Goal: Find specific page/section: Find specific page/section

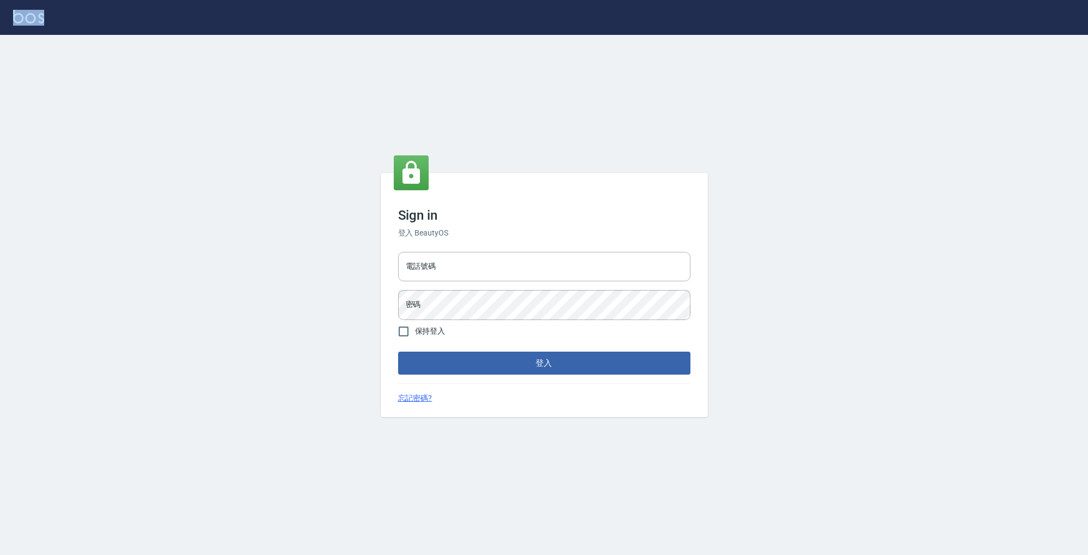
drag, startPoint x: 830, startPoint y: 26, endPoint x: 798, endPoint y: 67, distance: 52.1
click at [798, 67] on div "Sign in 登入 BeautyOS 電話號碼 電話號碼 密碼 密碼 保持登入 登入 忘記密碼?" at bounding box center [544, 277] width 1088 height 555
drag, startPoint x: 811, startPoint y: 26, endPoint x: 647, endPoint y: 72, distance: 170.5
click at [637, 116] on div "Sign in 登入 BeautyOS 電話號碼 電話號碼 密碼 密碼 保持登入 登入 忘記密碼?" at bounding box center [544, 277] width 1088 height 555
drag, startPoint x: 694, startPoint y: 44, endPoint x: 505, endPoint y: 65, distance: 189.9
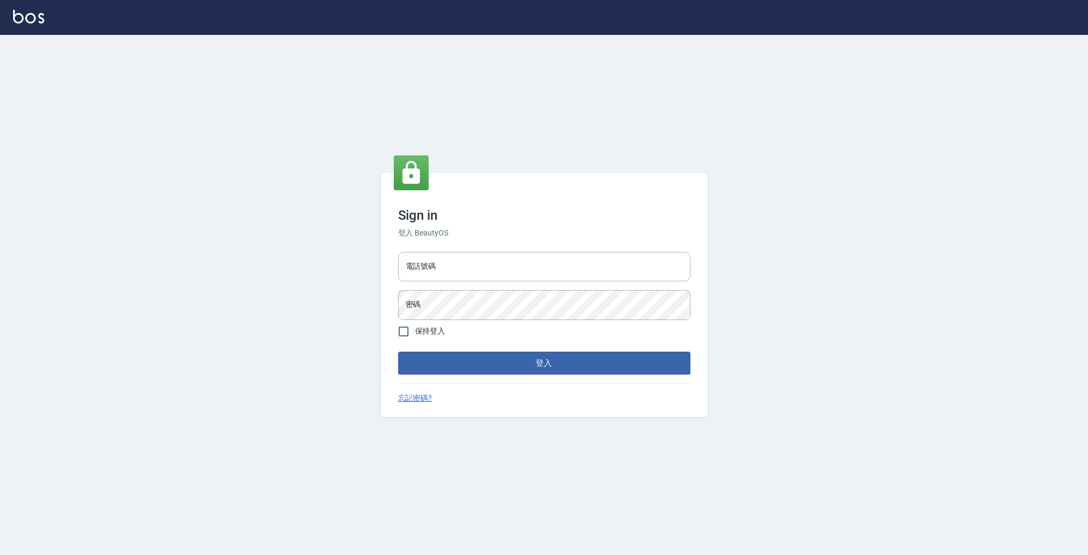
click at [506, 65] on div "Sign in 登入 BeautyOS 電話號碼 電話號碼 密碼 密碼 保持登入 登入 忘記密碼?" at bounding box center [544, 295] width 1088 height 520
click at [37, 21] on img at bounding box center [28, 17] width 31 height 14
click at [502, 269] on input "電話號碼" at bounding box center [544, 266] width 292 height 29
click at [525, 260] on input "電話號碼" at bounding box center [544, 266] width 292 height 29
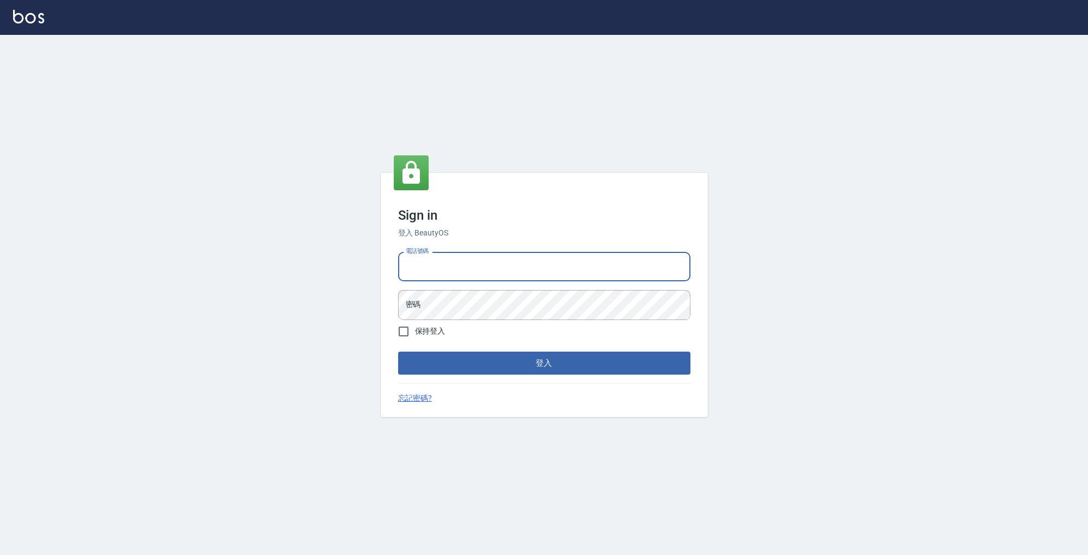
click at [18, 8] on div at bounding box center [544, 17] width 1088 height 35
click at [25, 17] on img at bounding box center [28, 17] width 31 height 14
click at [518, 258] on input "電話號碼" at bounding box center [544, 266] width 292 height 29
type input "s"
click at [544, 363] on button "登入" at bounding box center [544, 363] width 292 height 23
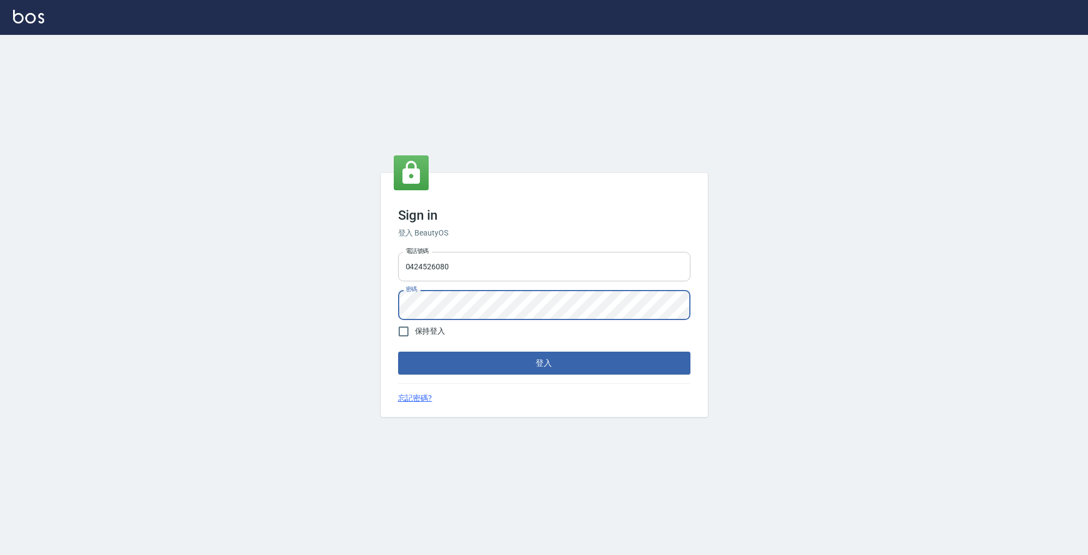
click at [544, 363] on button "登入" at bounding box center [544, 363] width 292 height 23
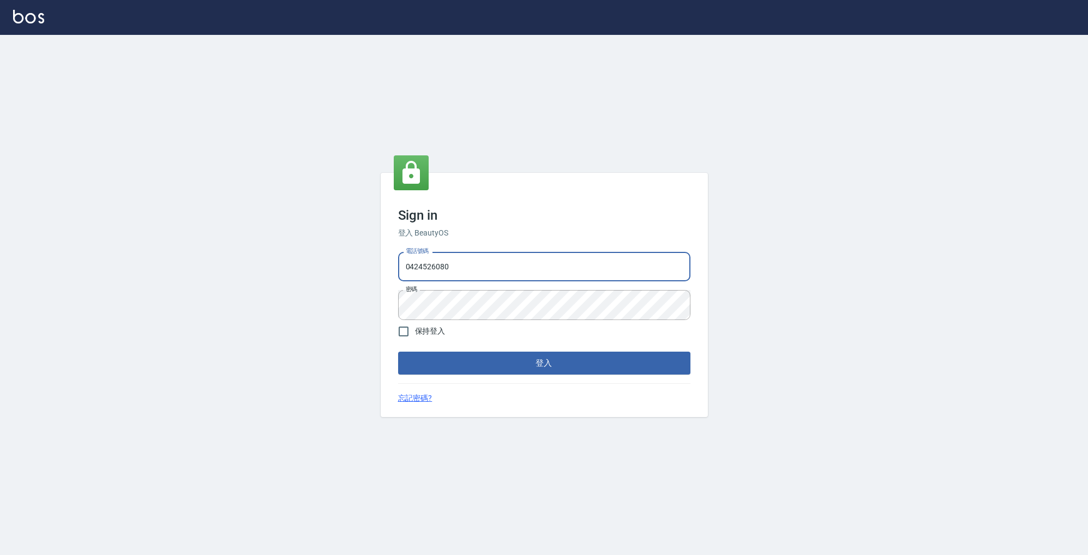
click at [415, 267] on input "0424526080" at bounding box center [544, 266] width 292 height 29
click at [501, 369] on button "登入" at bounding box center [544, 363] width 292 height 23
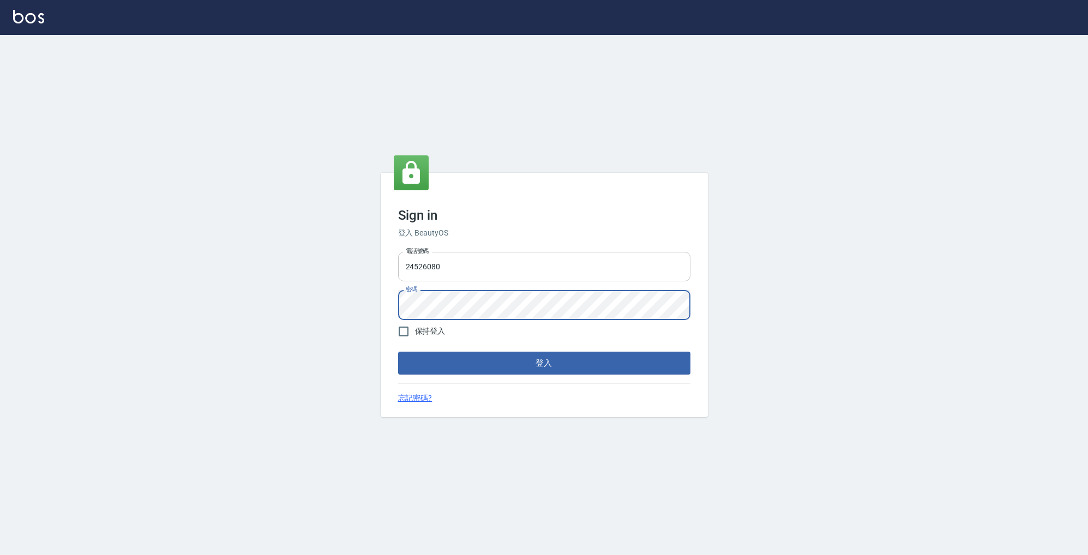
click at [404, 265] on input "24526080" at bounding box center [544, 266] width 292 height 29
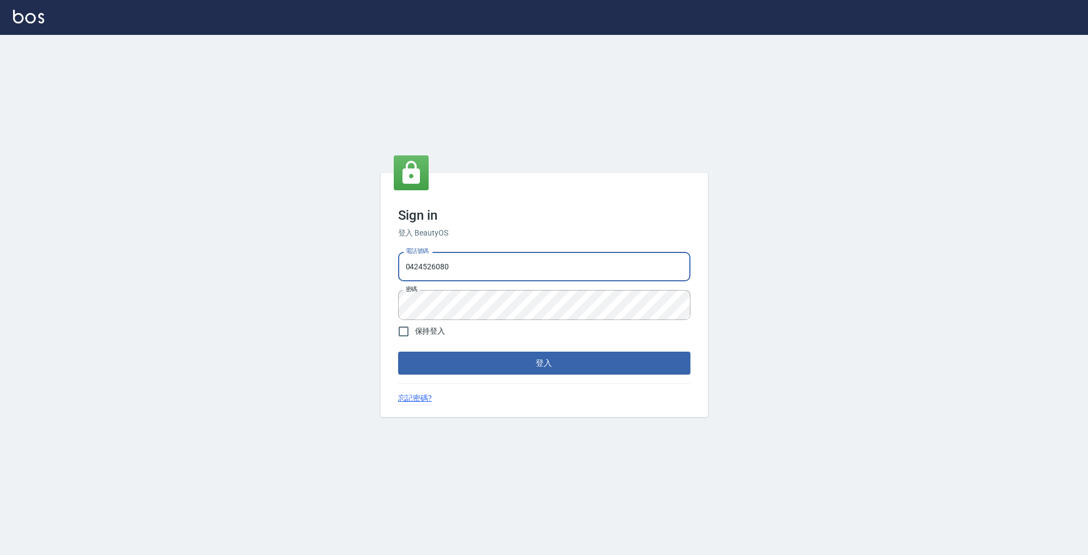
type input "0424526080"
click at [544, 363] on button "登入" at bounding box center [544, 363] width 292 height 23
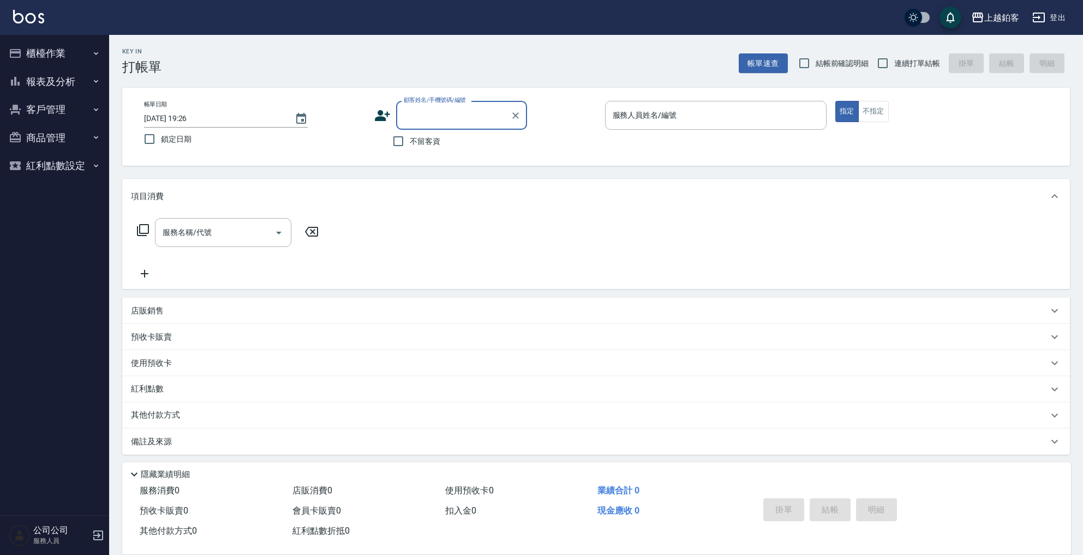
click at [69, 85] on button "報表及分析" at bounding box center [54, 82] width 100 height 28
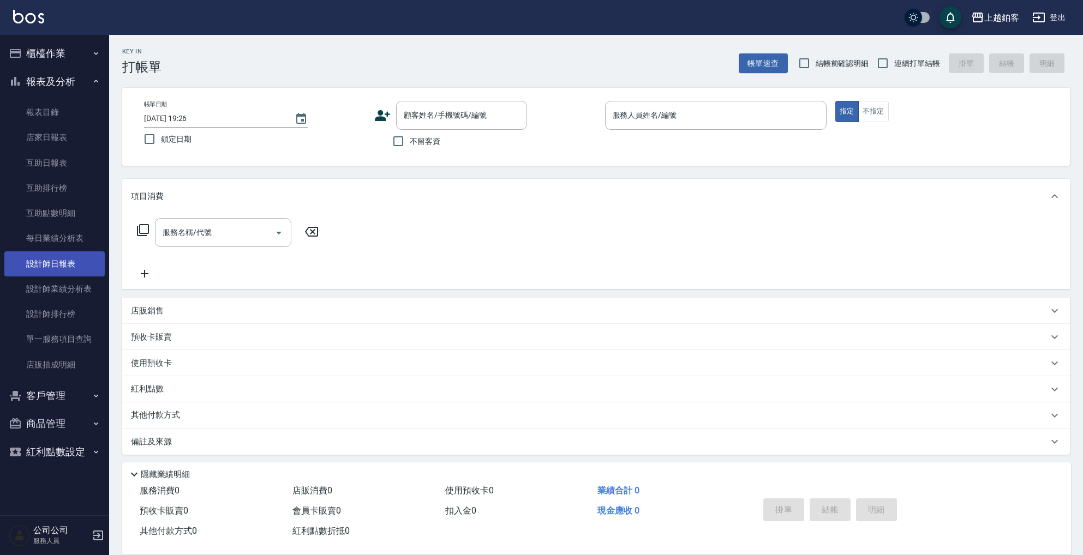
drag, startPoint x: 69, startPoint y: 265, endPoint x: 80, endPoint y: 261, distance: 11.8
click at [69, 265] on link "設計師日報表" at bounding box center [54, 263] width 100 height 25
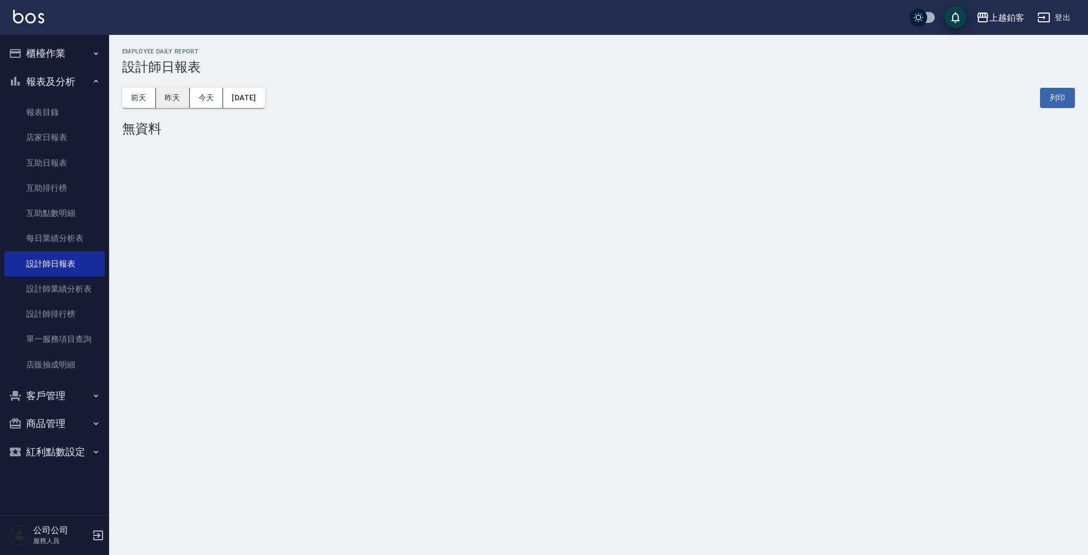
click at [182, 97] on button "昨天" at bounding box center [173, 98] width 34 height 20
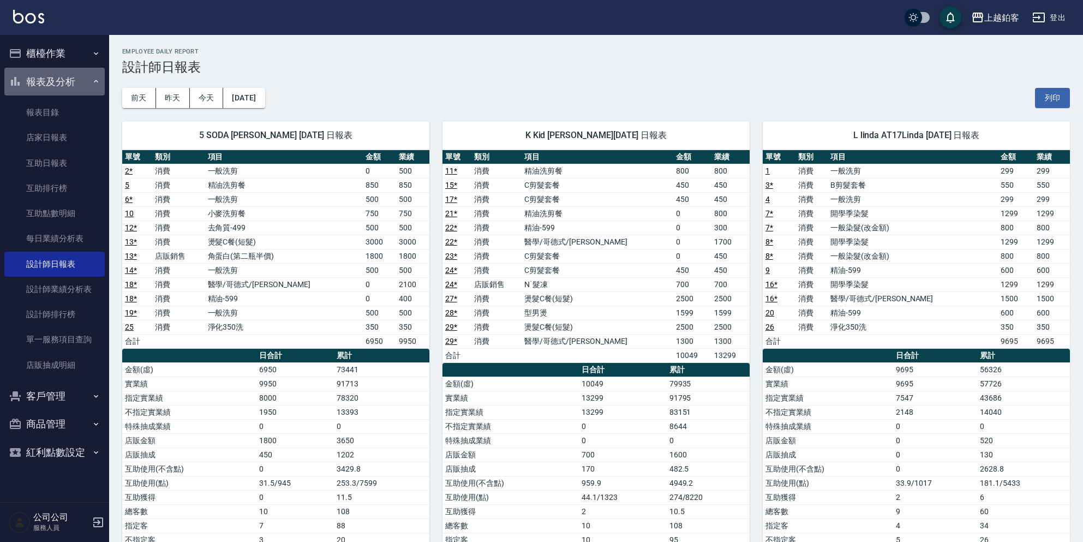
click at [98, 77] on icon "button" at bounding box center [96, 81] width 9 height 9
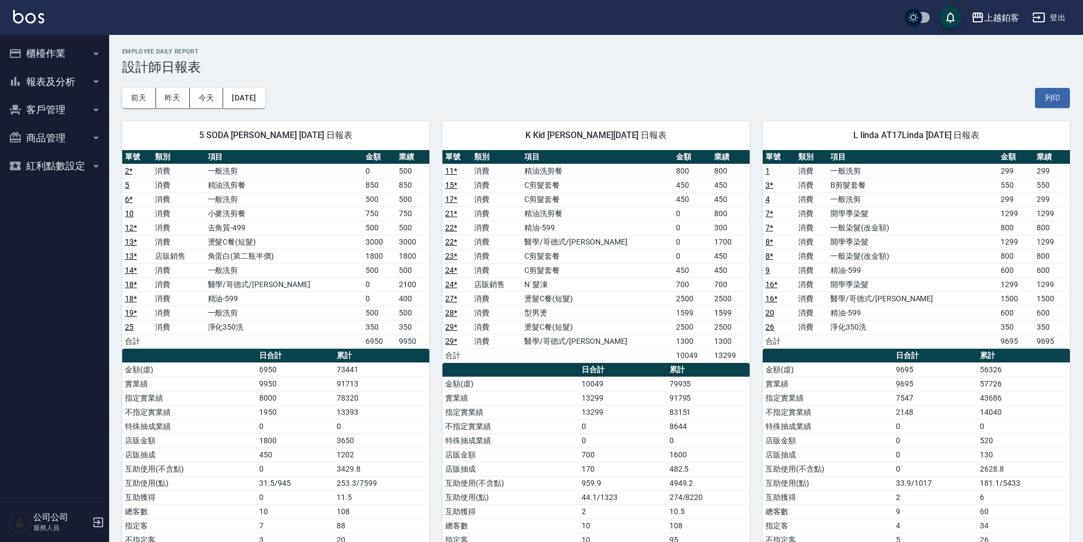
click at [75, 64] on button "櫃檯作業" at bounding box center [54, 53] width 100 height 28
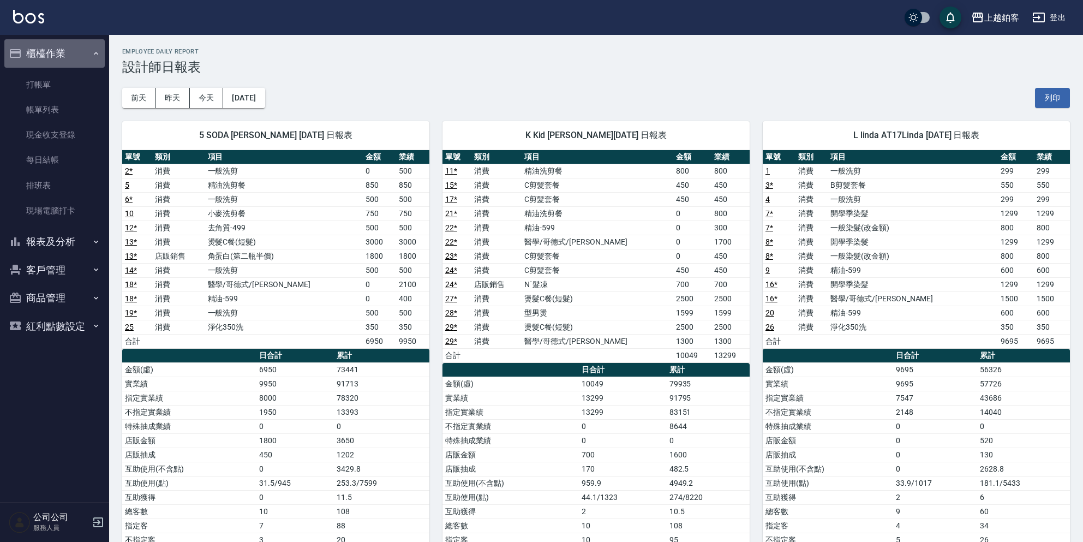
click at [81, 55] on button "櫃檯作業" at bounding box center [54, 53] width 100 height 28
